Goal: Task Accomplishment & Management: Use online tool/utility

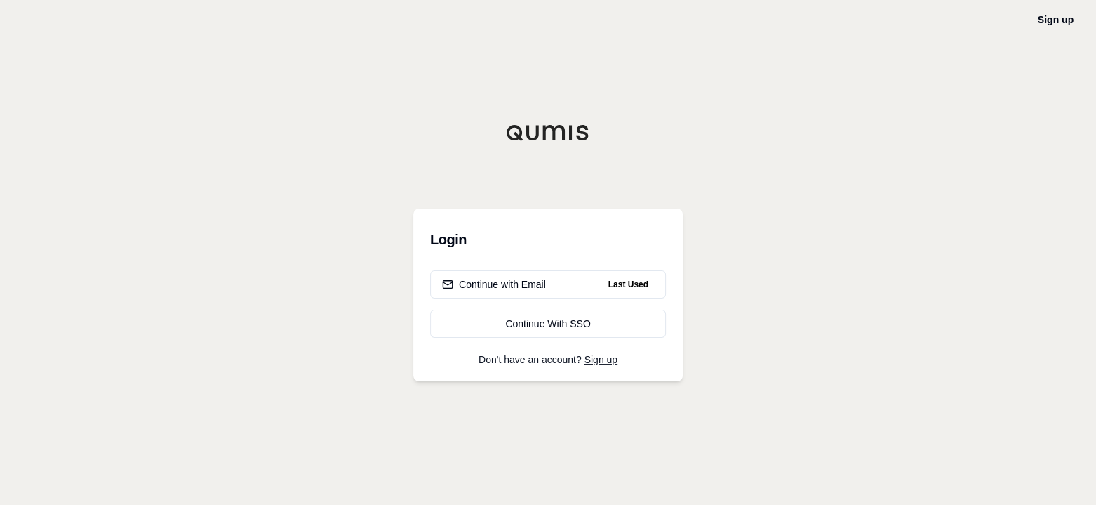
click at [508, 287] on div "Continue with Email" at bounding box center [494, 284] width 104 height 14
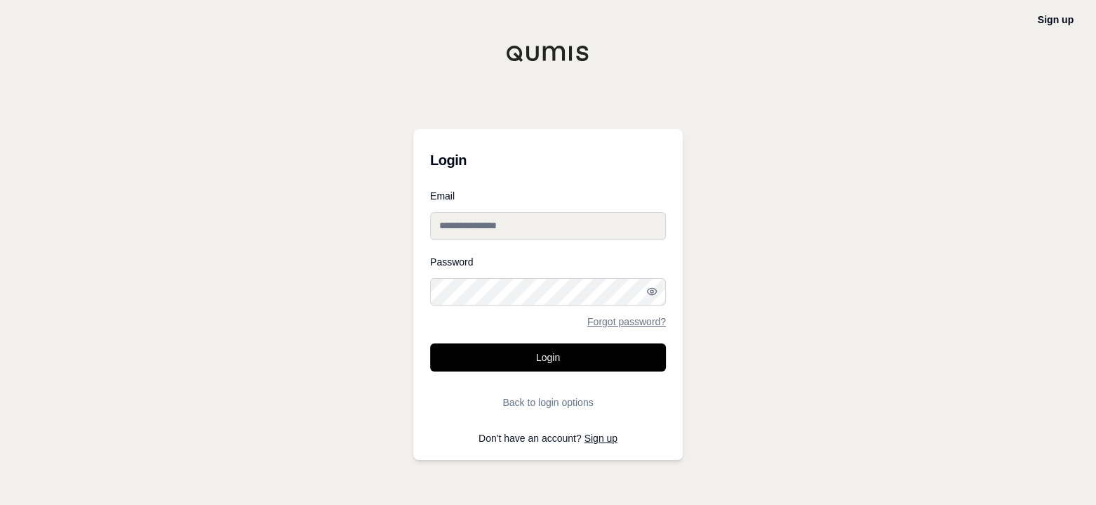
type input "**********"
click at [548, 357] on button "Login" at bounding box center [548, 357] width 236 height 28
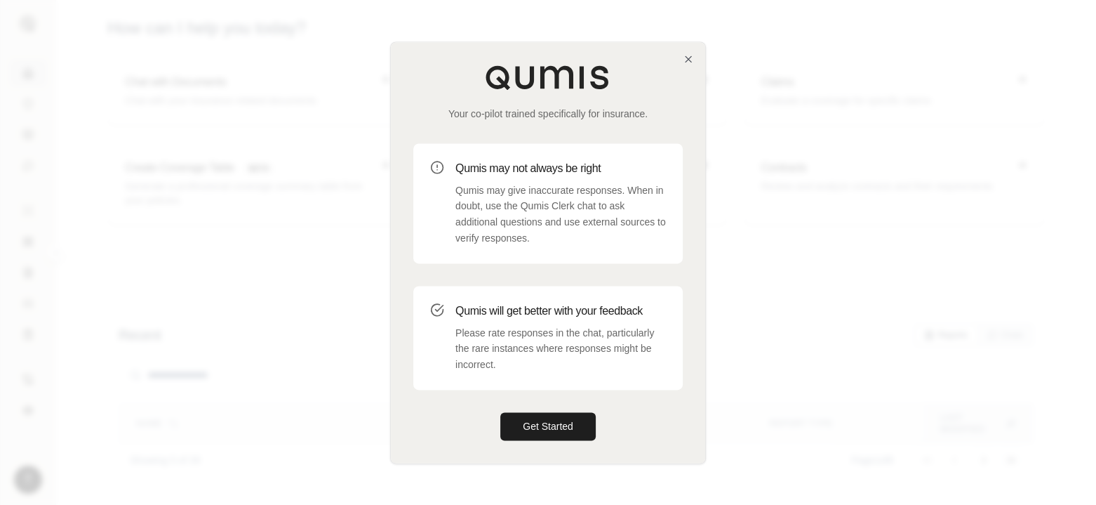
click at [549, 434] on button "Get Started" at bounding box center [547, 426] width 95 height 28
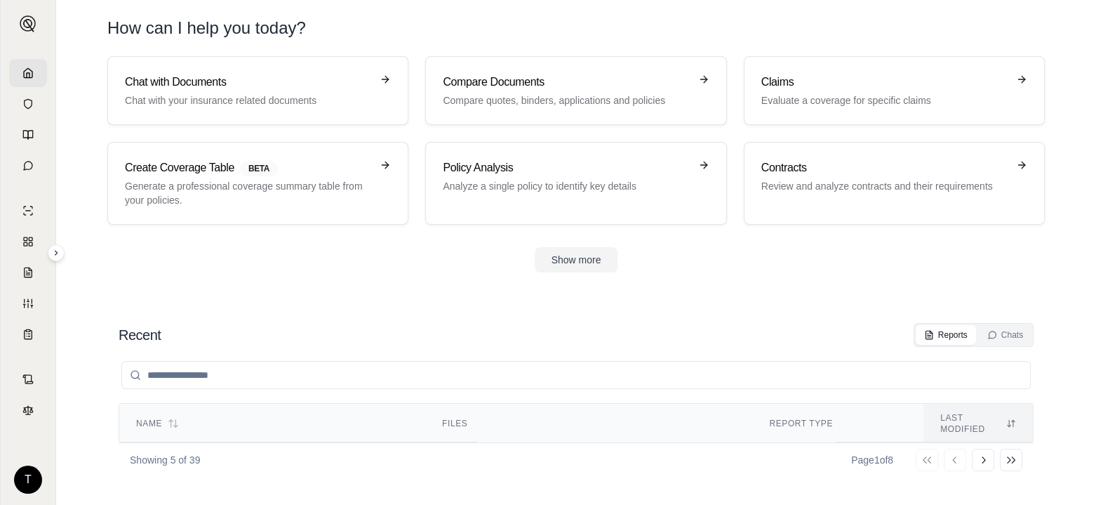
click at [807, 88] on h3 "Claims" at bounding box center [885, 82] width 246 height 17
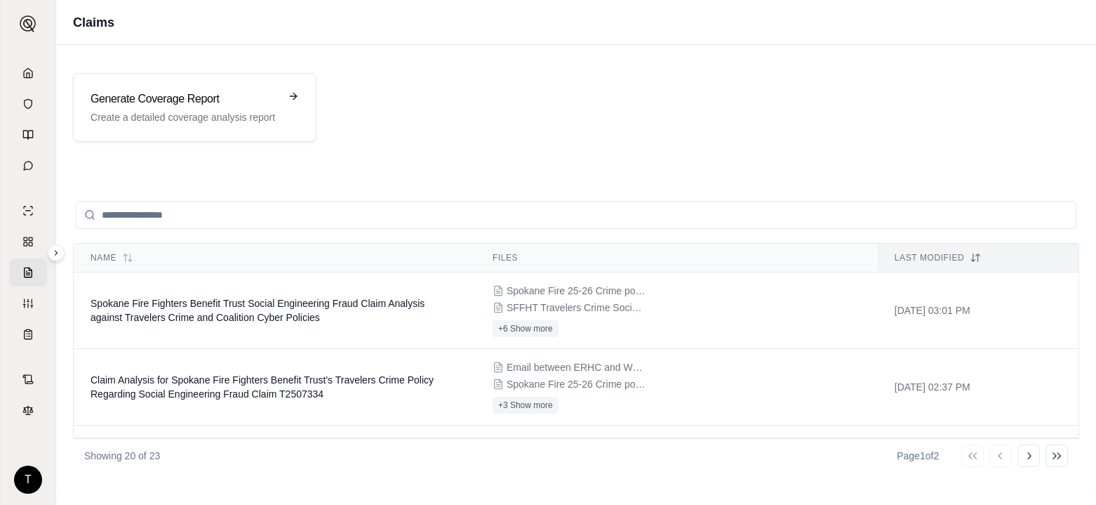
click at [164, 108] on div "Generate Coverage Report Create a detailed coverage analysis report" at bounding box center [185, 108] width 189 height 34
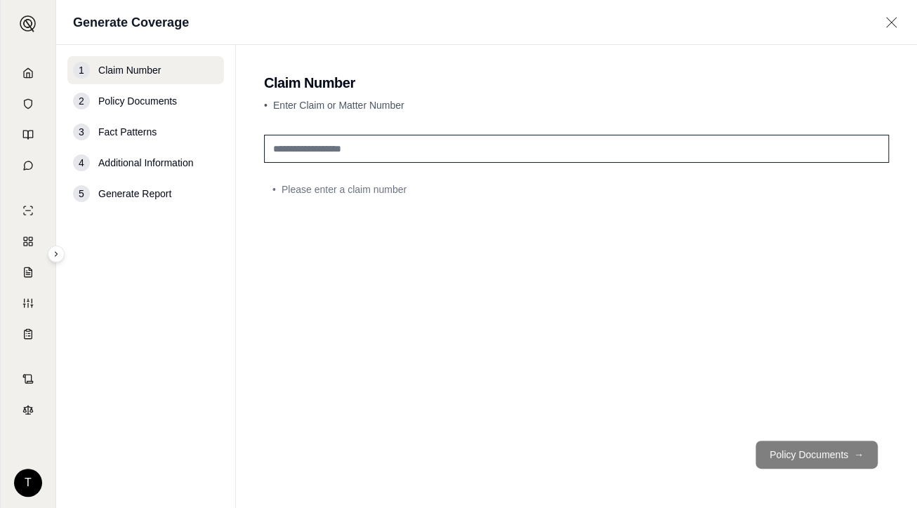
click at [302, 144] on input "text" at bounding box center [576, 149] width 625 height 28
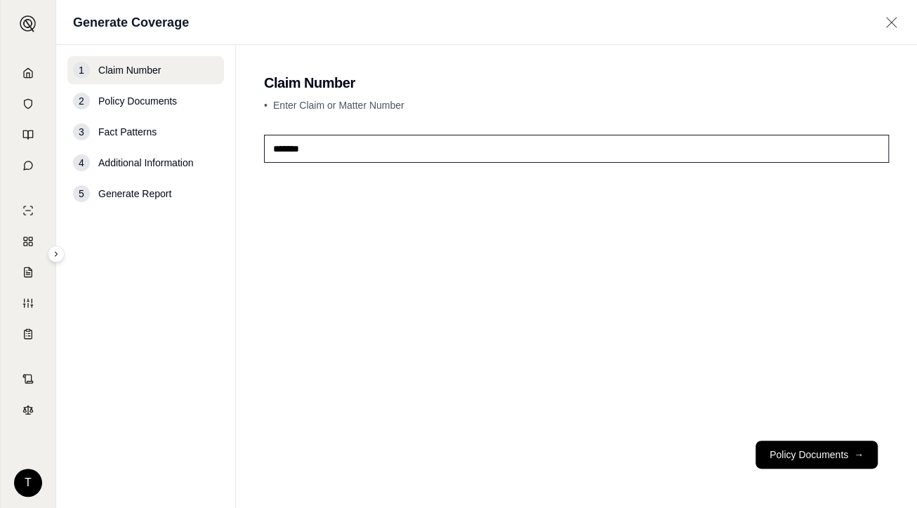
type input "*******"
click at [808, 449] on button "Policy Documents →" at bounding box center [816, 455] width 122 height 28
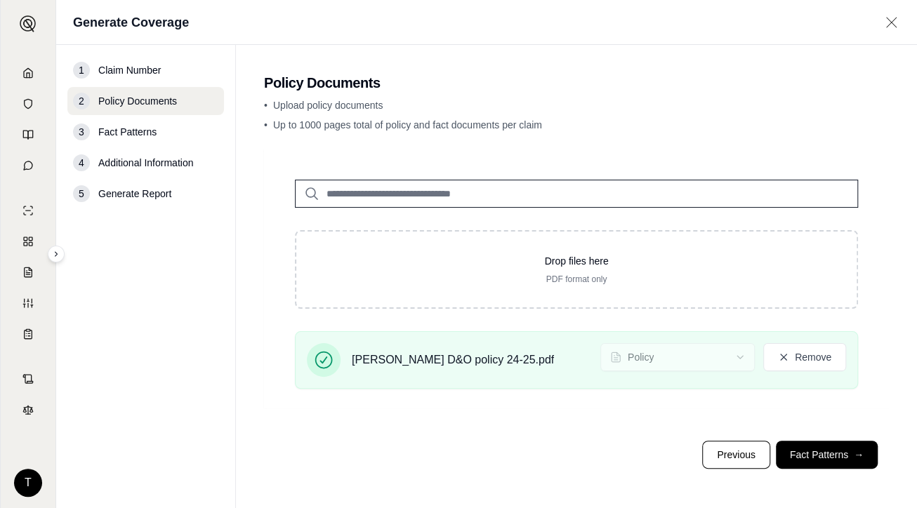
click at [825, 447] on button "Fact Patterns →" at bounding box center [827, 455] width 102 height 28
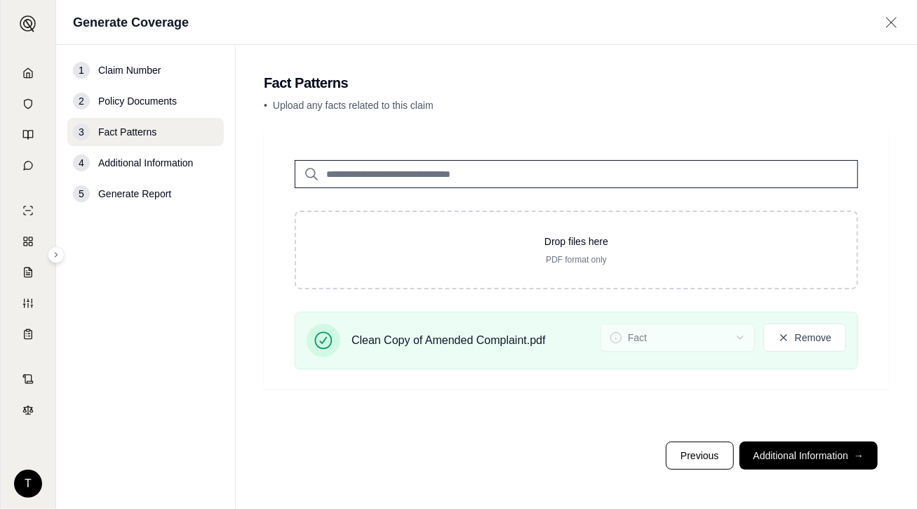
drag, startPoint x: 802, startPoint y: 452, endPoint x: 800, endPoint y: 460, distance: 8.9
click at [802, 453] on button "Additional Information →" at bounding box center [809, 456] width 138 height 28
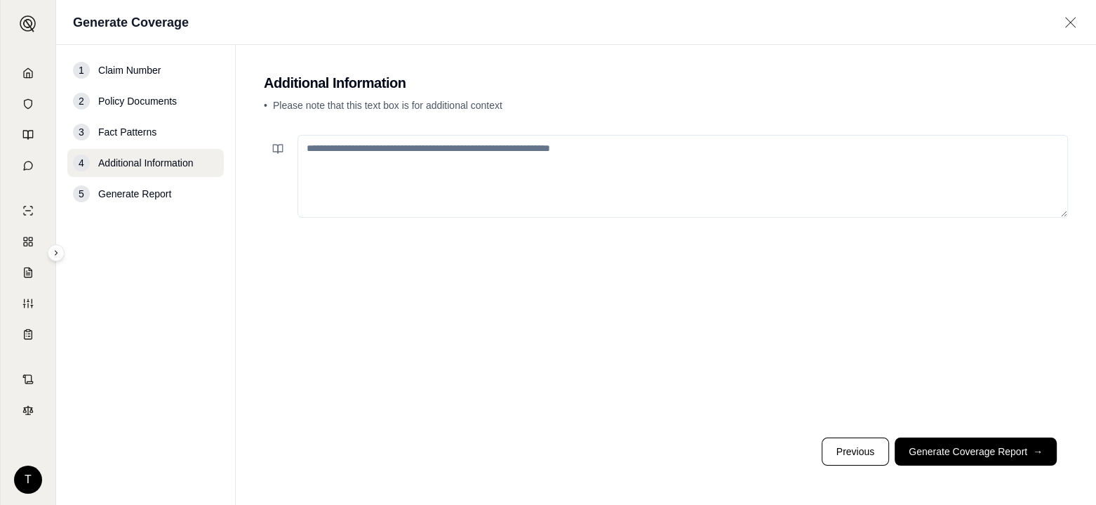
click at [125, 132] on span "Fact Patterns" at bounding box center [127, 132] width 58 height 14
click at [972, 452] on button "Generate Coverage Report →" at bounding box center [976, 451] width 162 height 28
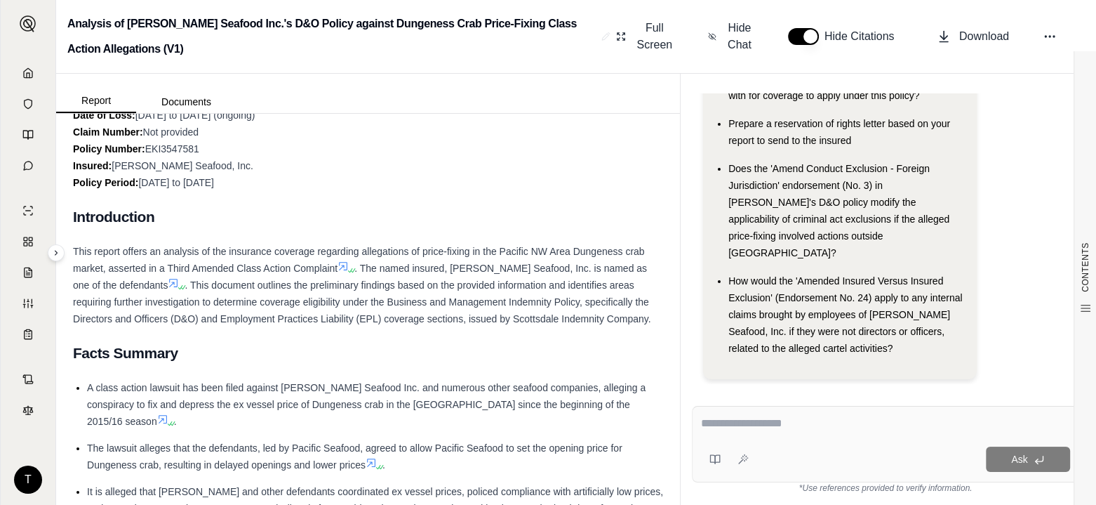
scroll to position [140, 0]
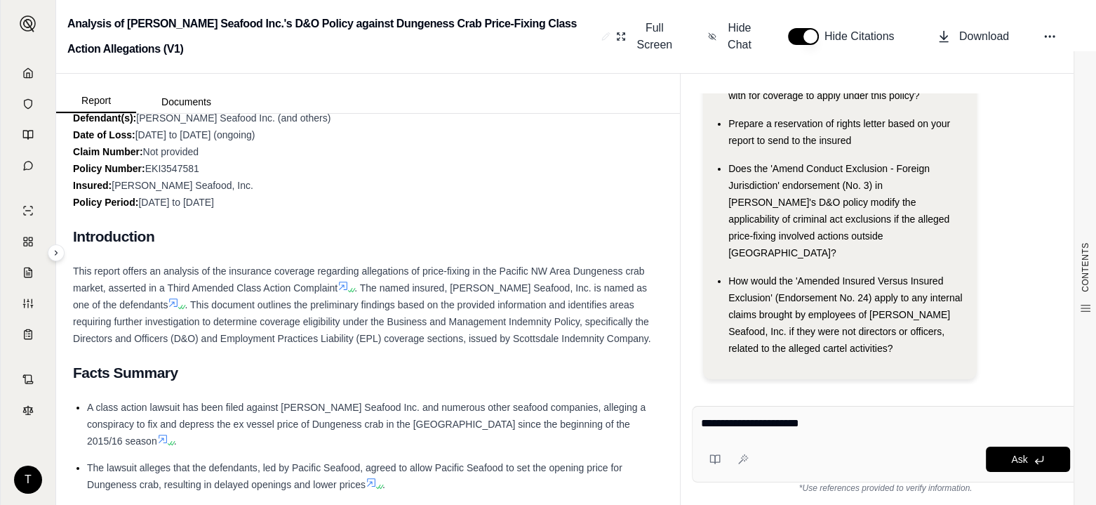
type textarea "**********"
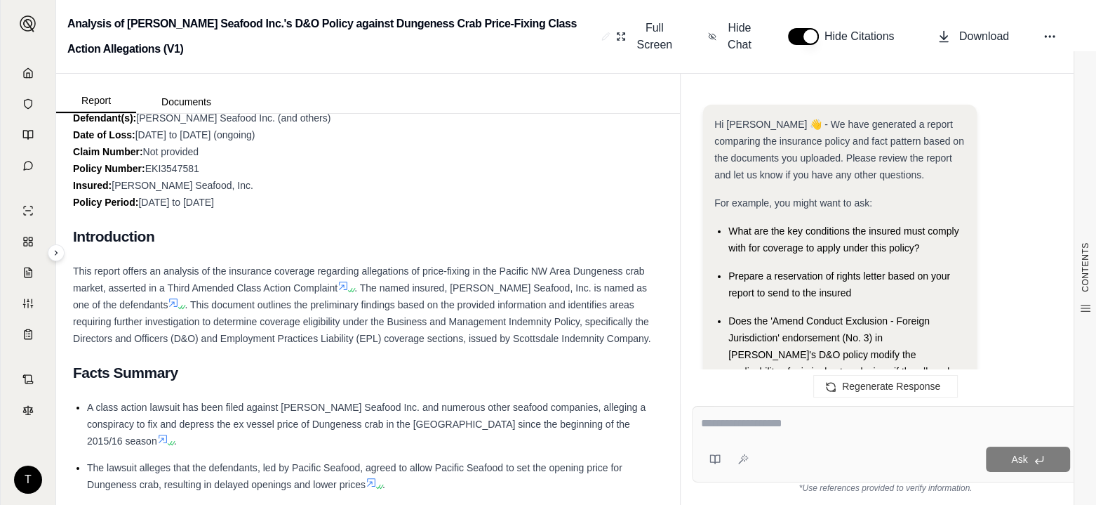
scroll to position [666, 0]
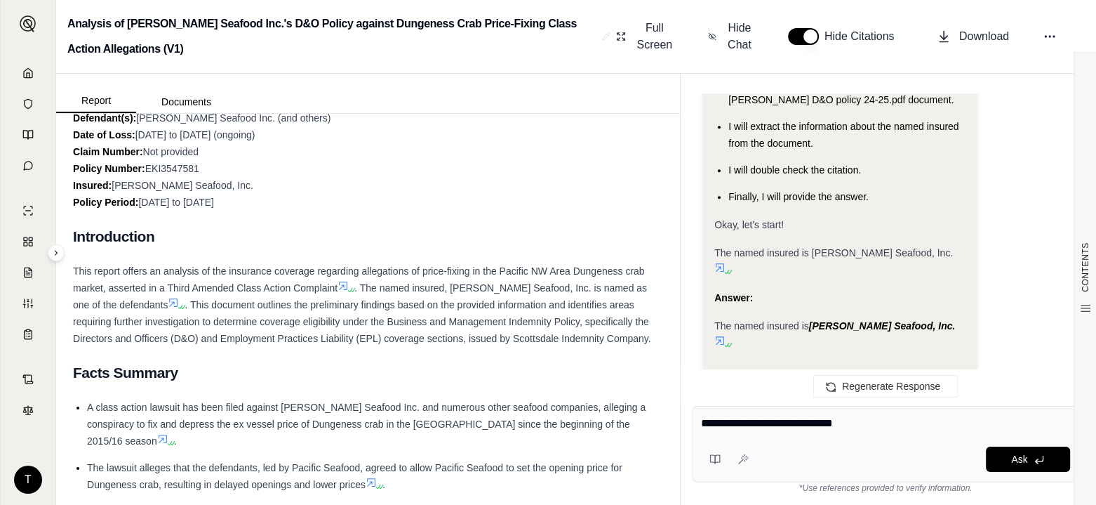
type textarea "**********"
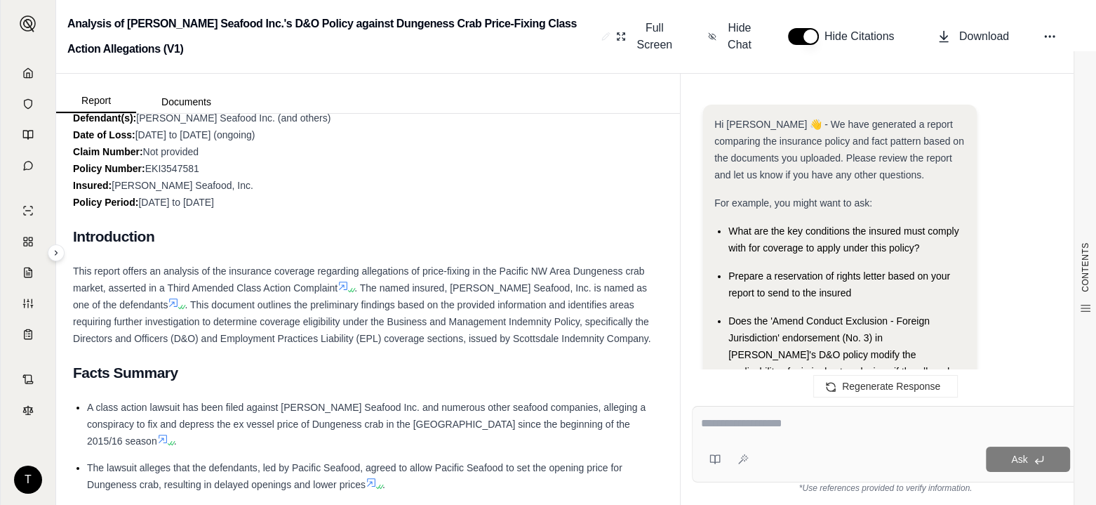
scroll to position [1393, 0]
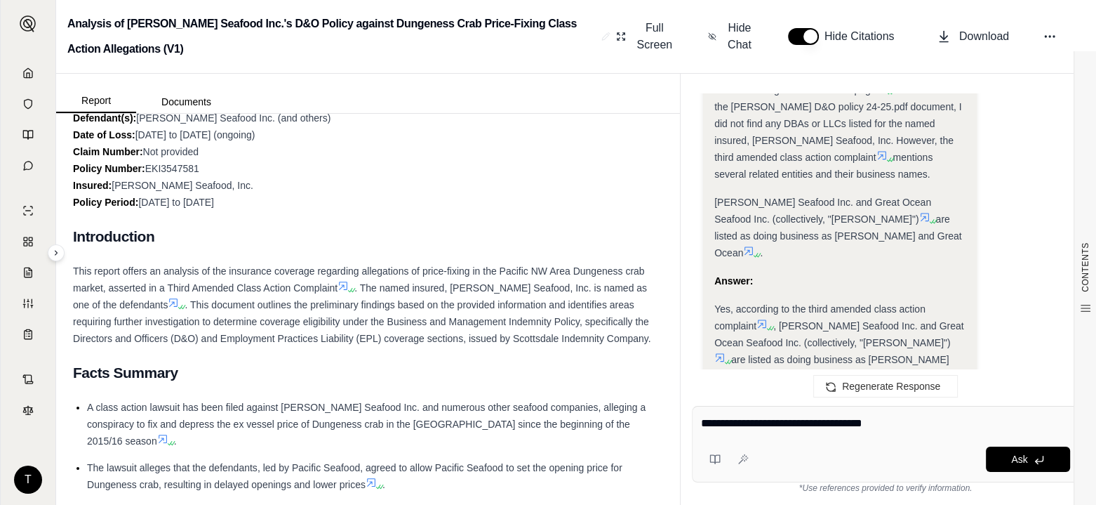
type textarea "**********"
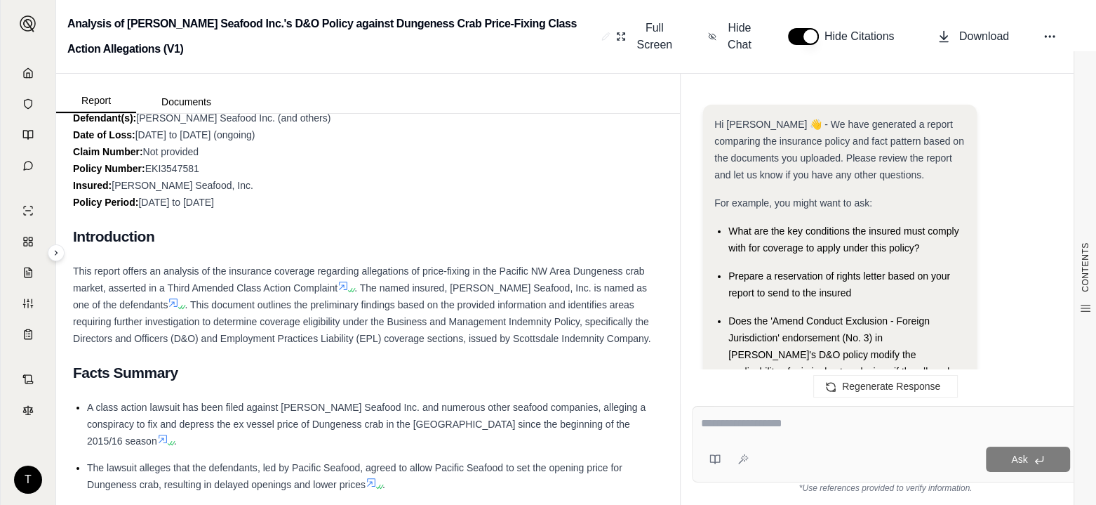
scroll to position [2663, 0]
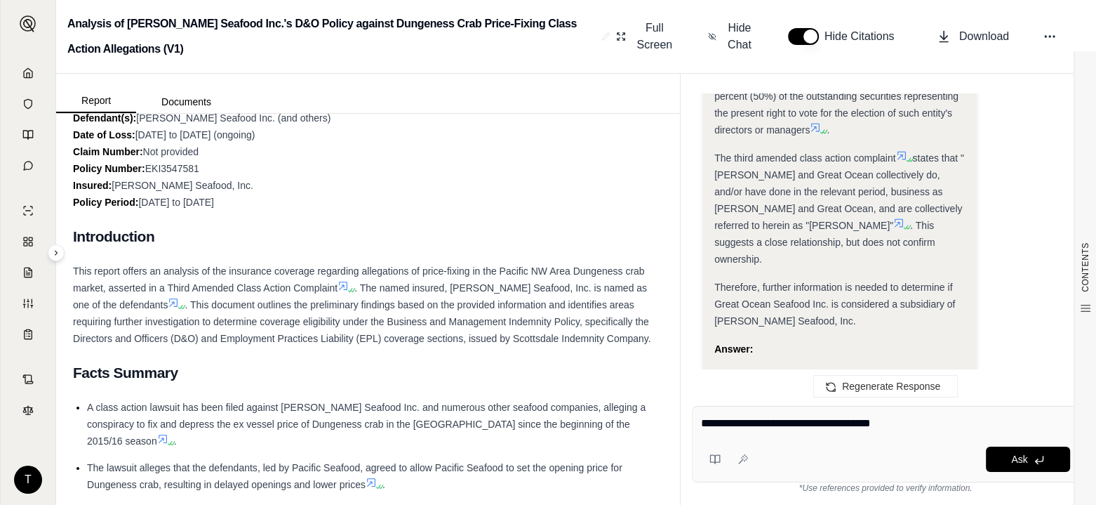
type textarea "**********"
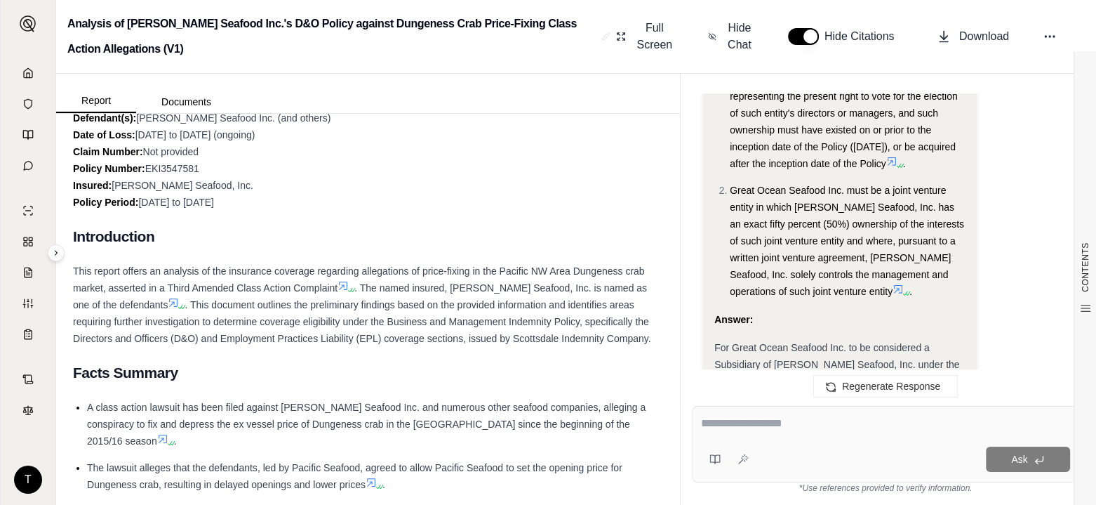
scroll to position [3848, 0]
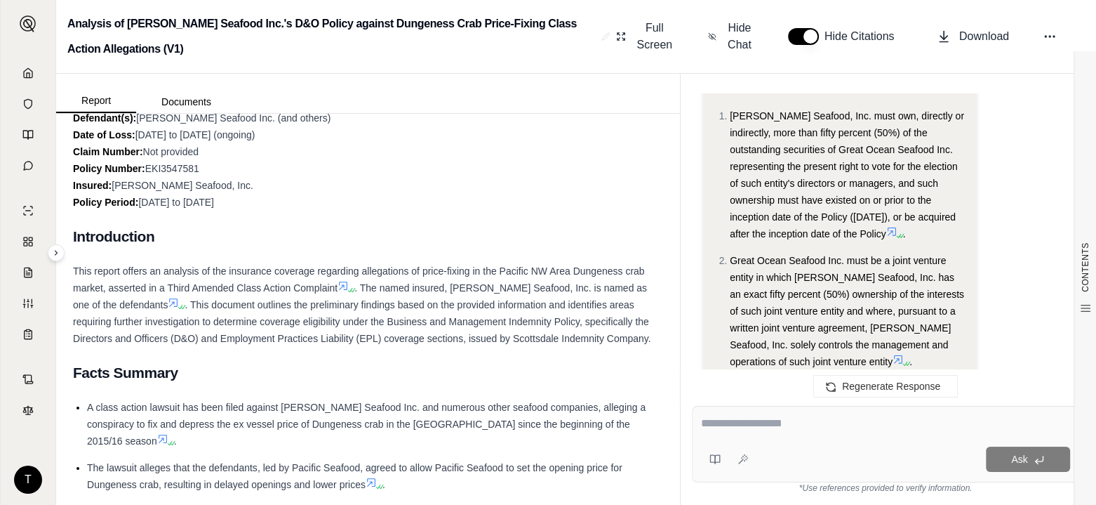
click at [190, 98] on button "Documents" at bounding box center [186, 102] width 100 height 22
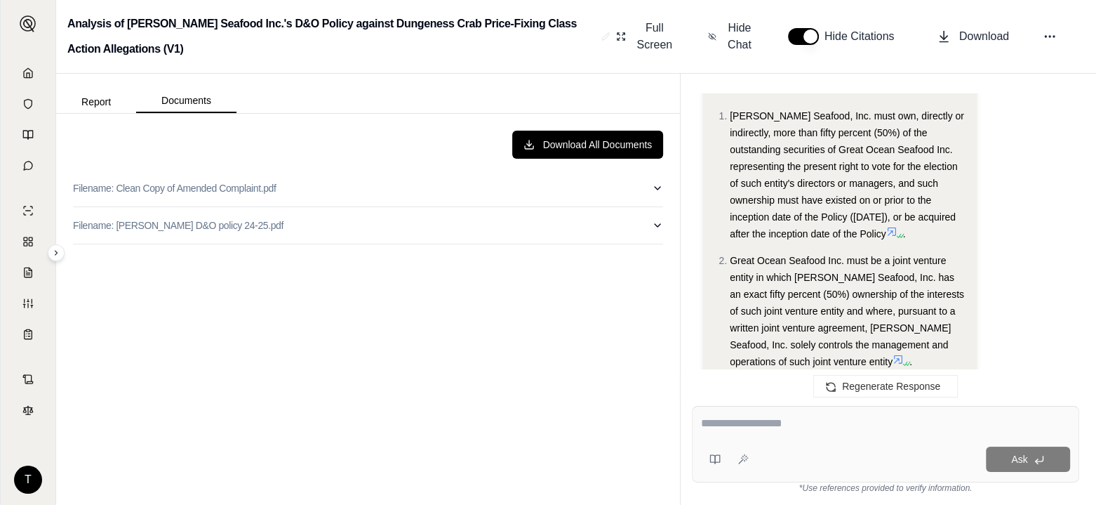
click at [179, 226] on p "Filename: [PERSON_NAME] D&O policy 24-25.pdf" at bounding box center [178, 225] width 211 height 14
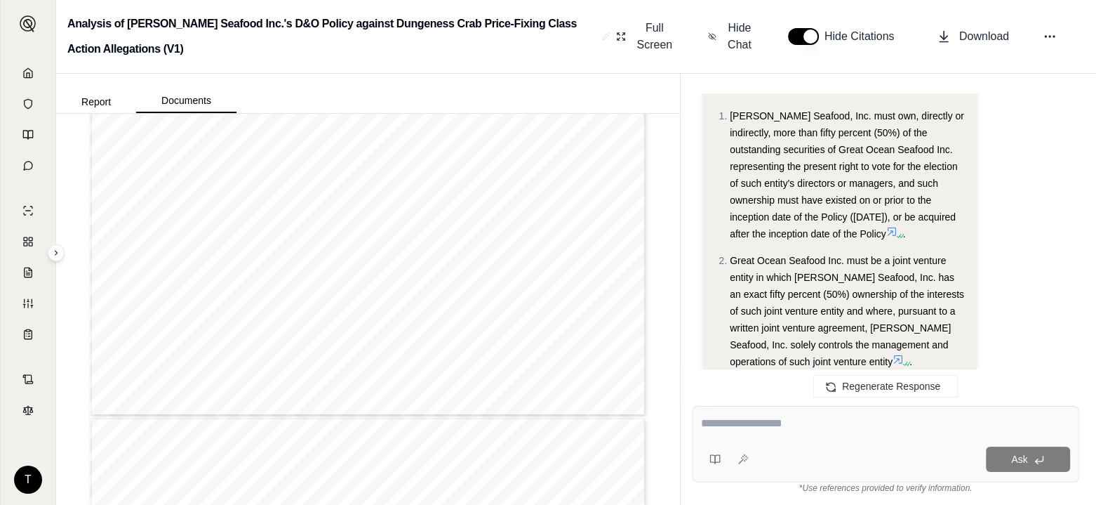
scroll to position [2948, 0]
type input "**"
click at [656, 37] on span "Full Screen" at bounding box center [655, 37] width 40 height 34
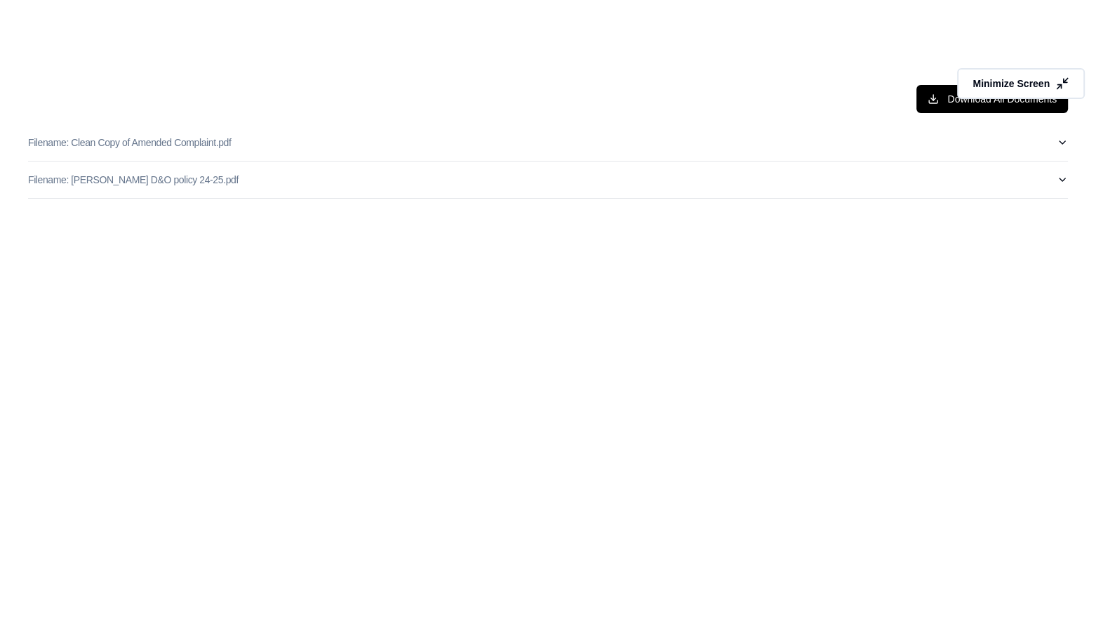
scroll to position [4129, 0]
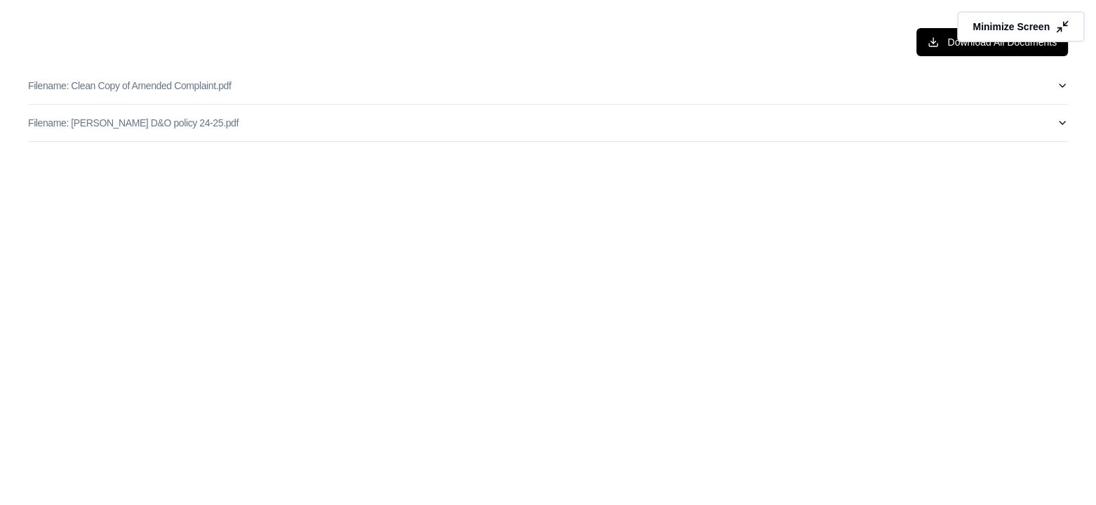
click at [1037, 27] on span "Minimize Screen" at bounding box center [1011, 27] width 77 height 14
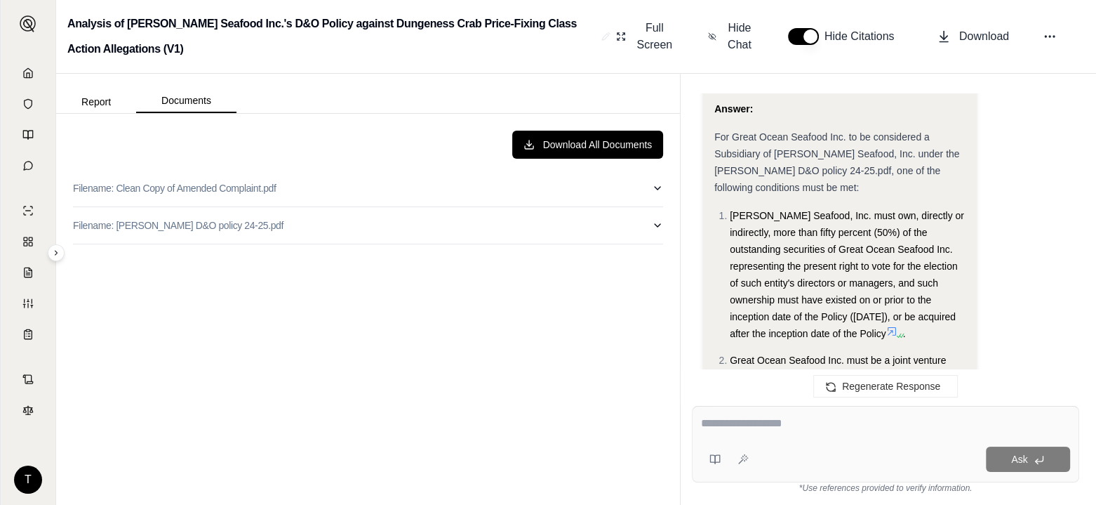
click at [195, 226] on p "Filename: [PERSON_NAME] D&O policy 24-25.pdf" at bounding box center [178, 225] width 211 height 14
click at [544, 251] on icon "Full screen" at bounding box center [549, 254] width 11 height 11
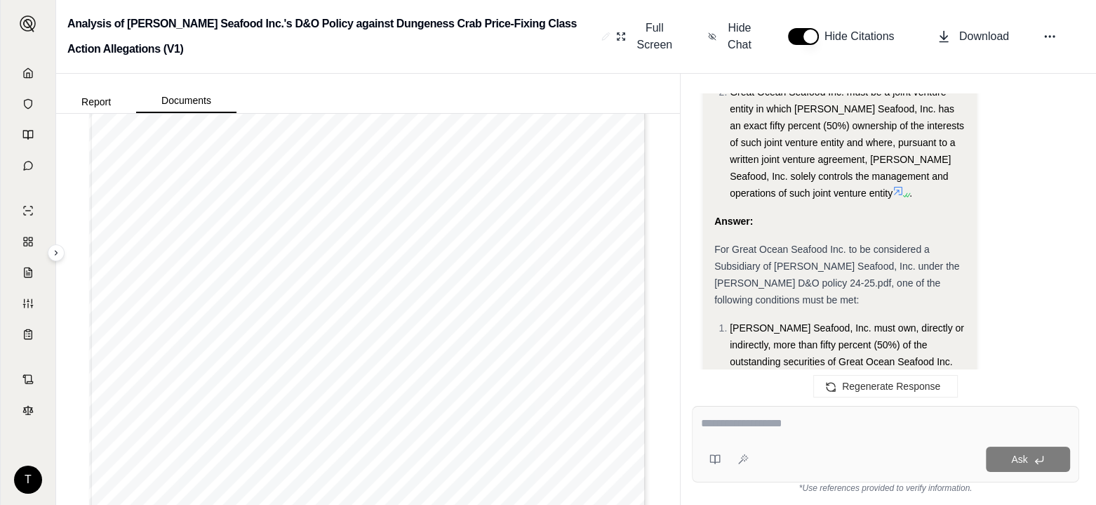
scroll to position [241, 0]
click at [735, 34] on span "Hide Chat" at bounding box center [739, 37] width 29 height 34
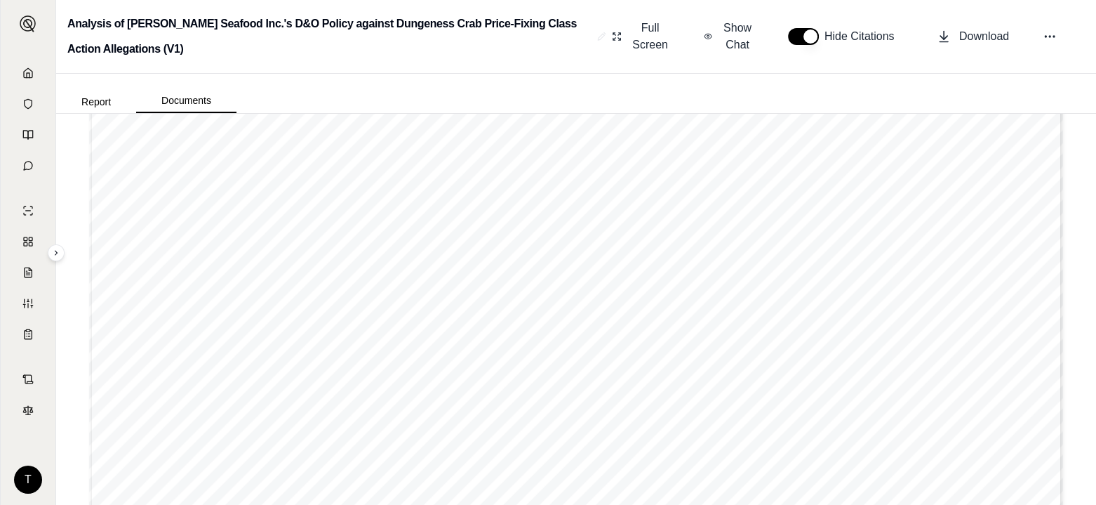
scroll to position [9737, 0]
drag, startPoint x: 1051, startPoint y: 154, endPoint x: 1054, endPoint y: 293, distance: 138.3
type input "**"
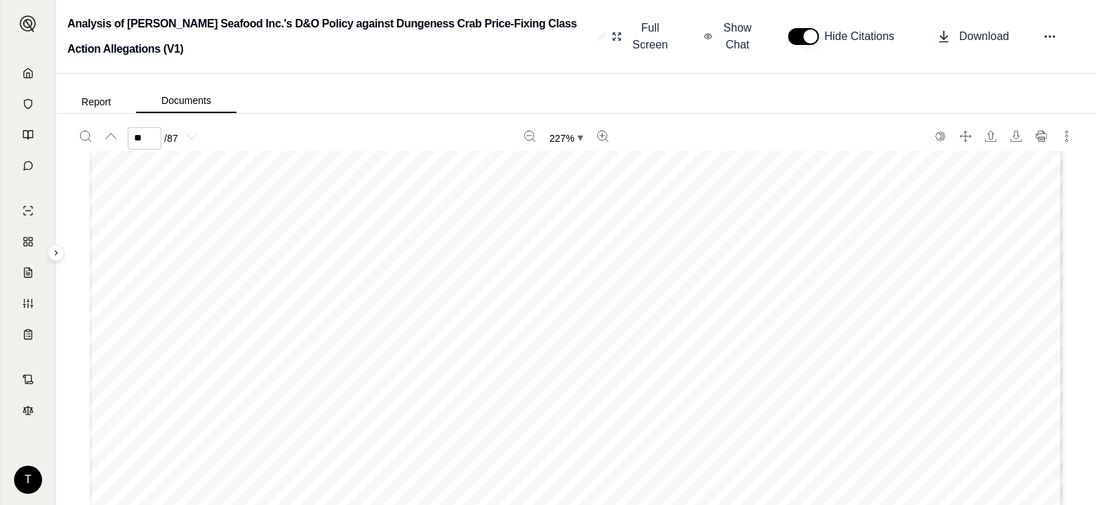
scroll to position [255, 0]
click at [98, 104] on button "Report" at bounding box center [96, 102] width 80 height 22
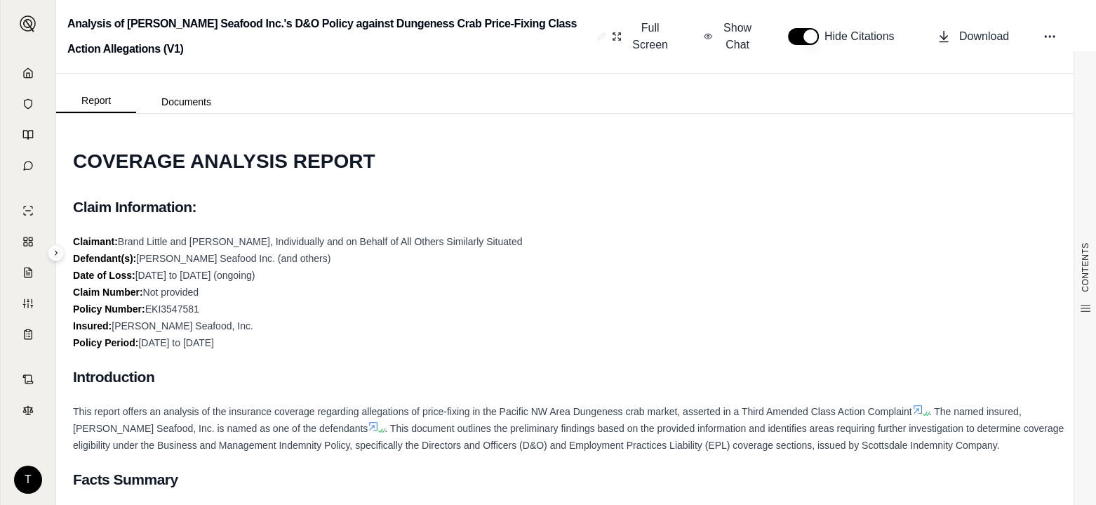
click at [187, 101] on button "Documents" at bounding box center [186, 102] width 100 height 22
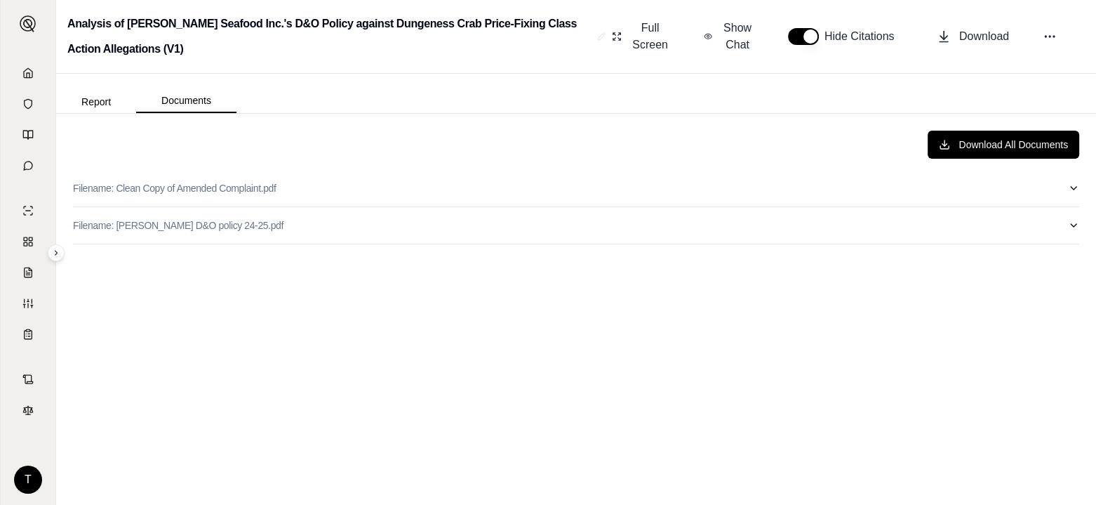
scroll to position [0, 0]
click at [187, 221] on p "Filename: [PERSON_NAME] D&O policy 24-25.pdf" at bounding box center [178, 225] width 211 height 14
click at [95, 102] on button "Report" at bounding box center [96, 102] width 80 height 22
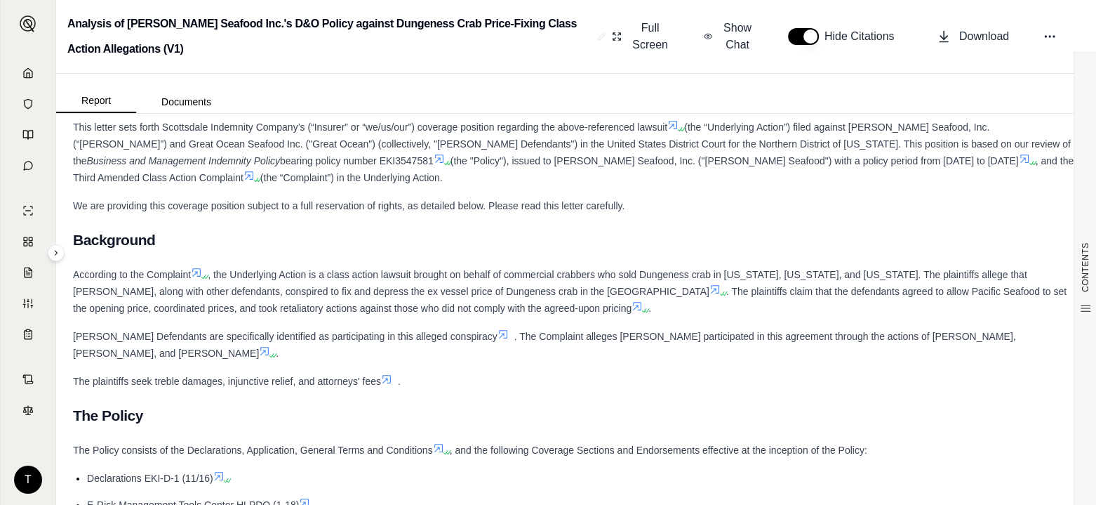
scroll to position [4071, 0]
